Goal: Transaction & Acquisition: Purchase product/service

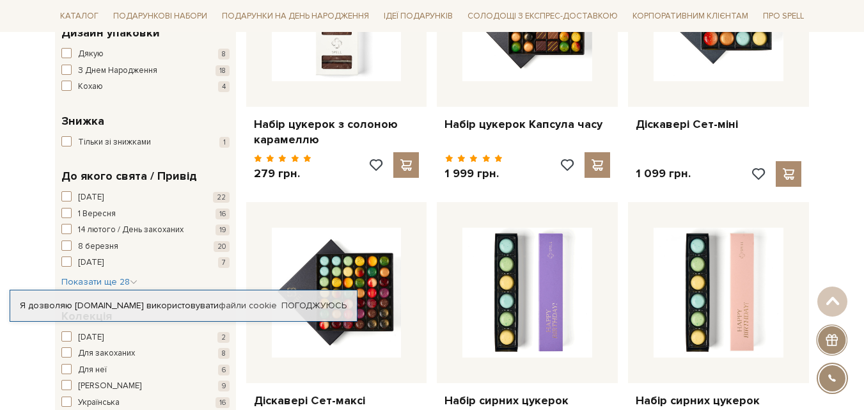
scroll to position [384, 0]
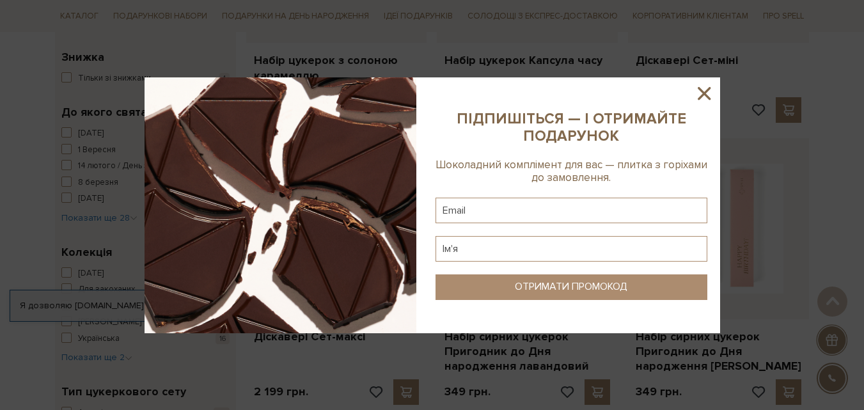
click at [707, 93] on icon at bounding box center [704, 93] width 22 height 22
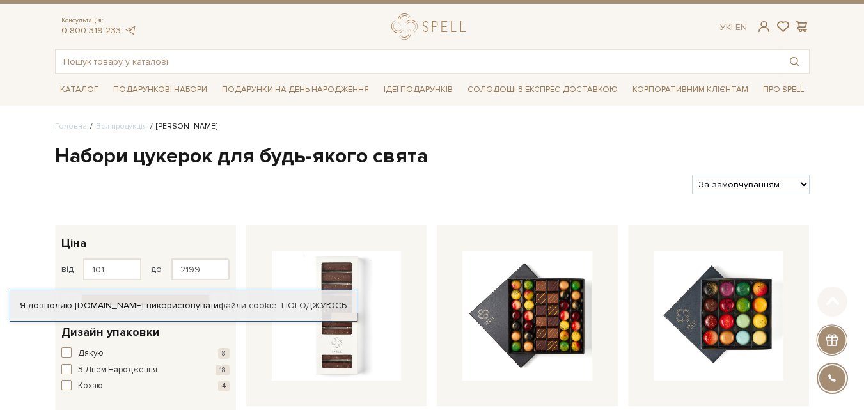
scroll to position [0, 0]
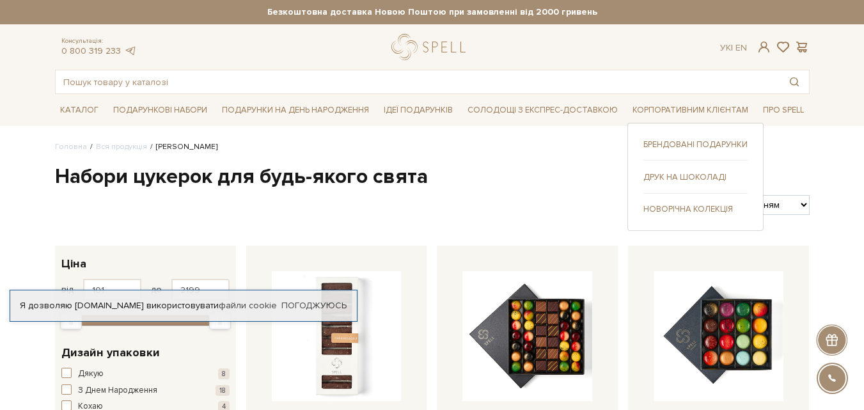
click at [679, 143] on link "Брендовані подарунки" at bounding box center [695, 145] width 104 height 12
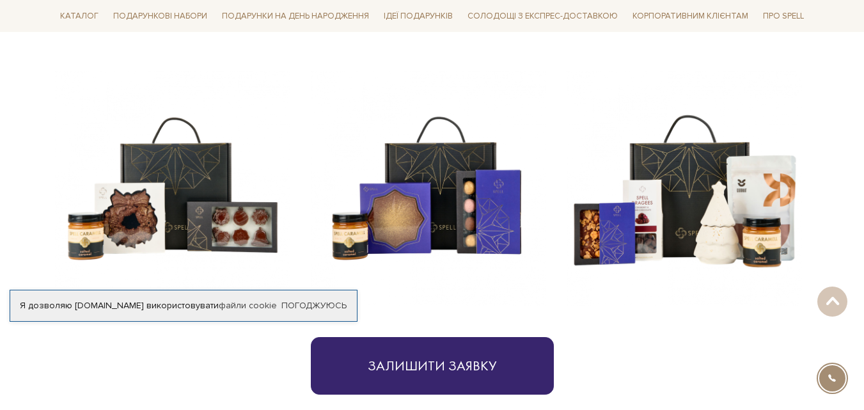
scroll to position [530, 0]
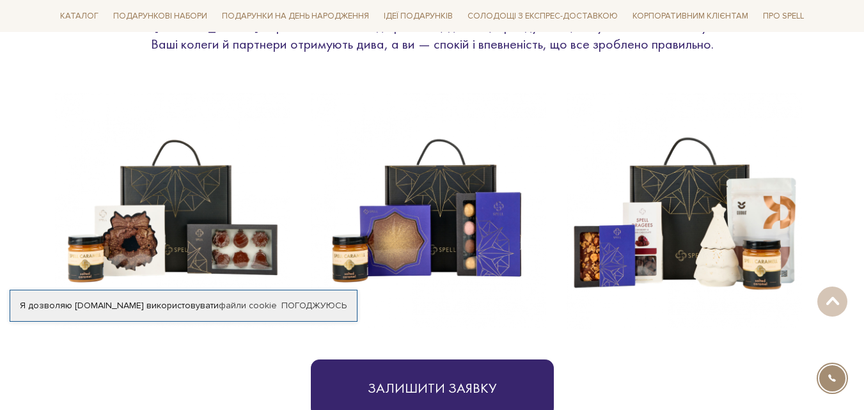
click at [735, 256] on img at bounding box center [684, 210] width 235 height 235
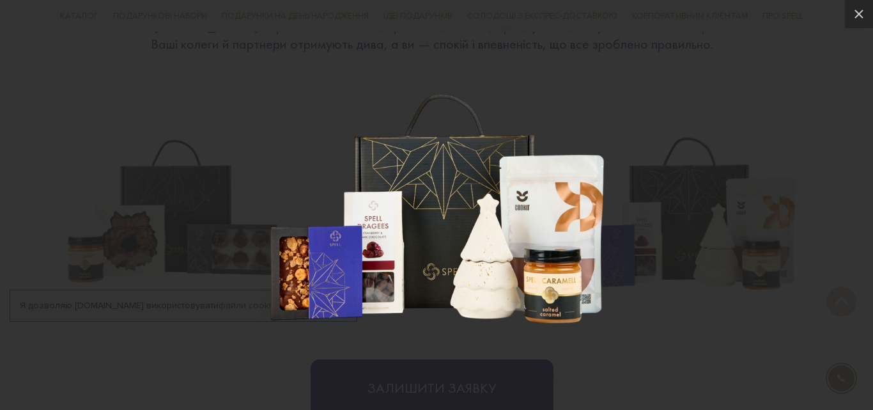
click at [677, 377] on div at bounding box center [436, 205] width 873 height 410
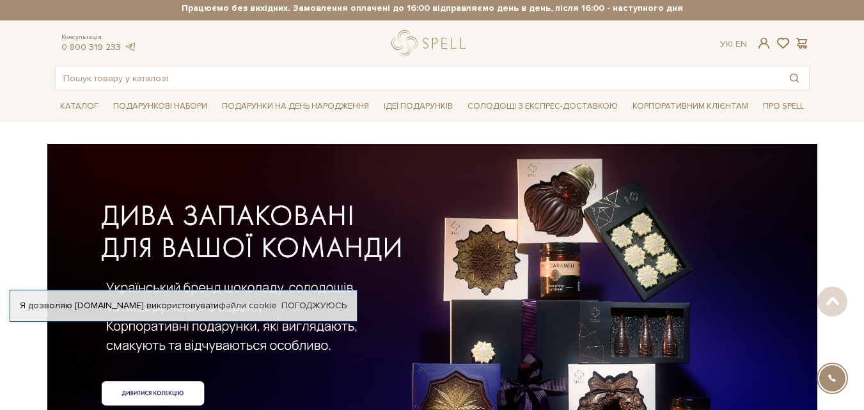
scroll to position [0, 0]
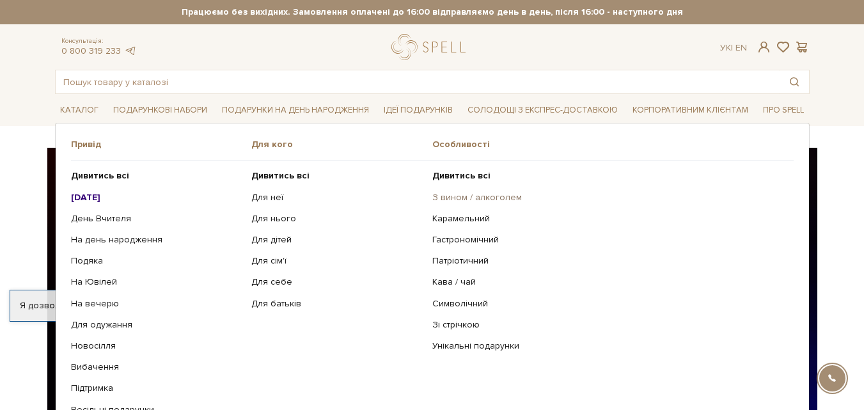
click at [469, 194] on link "З вином / алкоголем" at bounding box center [608, 198] width 352 height 12
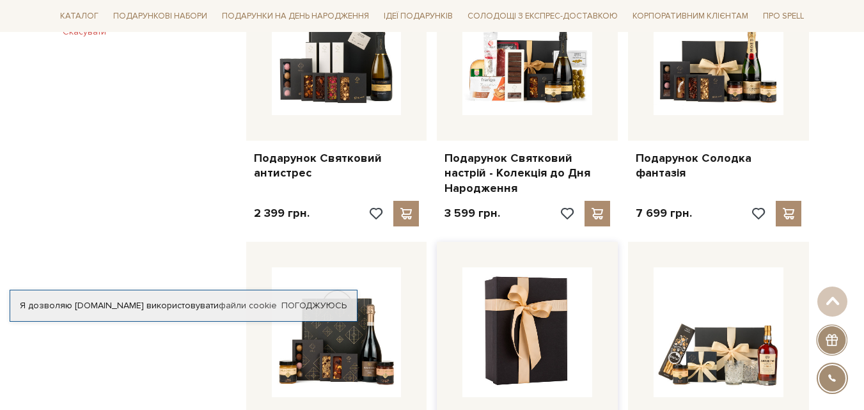
scroll to position [831, 0]
